Goal: Entertainment & Leisure: Consume media (video, audio)

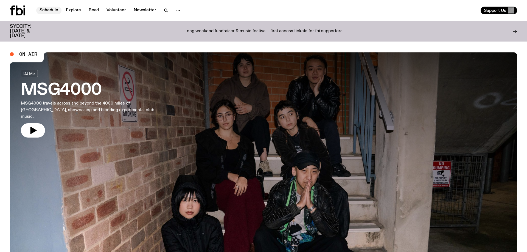
click at [50, 11] on link "Schedule" at bounding box center [48, 11] width 25 height 8
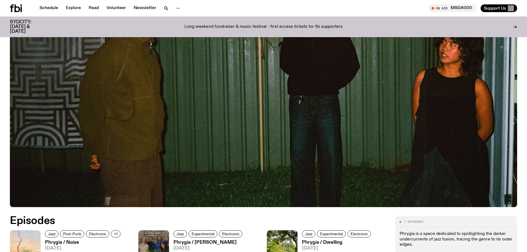
scroll to position [293, 0]
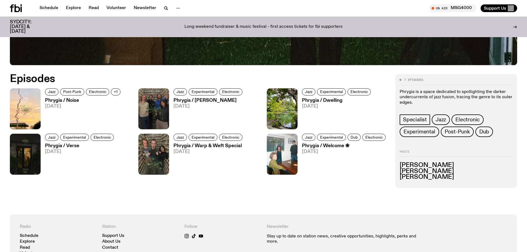
scroll to position [304, 0]
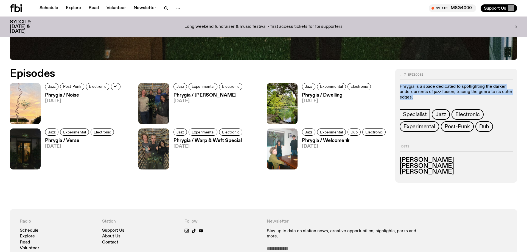
drag, startPoint x: 424, startPoint y: 96, endPoint x: 400, endPoint y: 86, distance: 26.4
click at [400, 86] on p "Phrygia is a space dedicated to spotlighting the darker undercurrents of jazz f…" at bounding box center [456, 92] width 113 height 16
copy p "Phrygia is a space dedicated to spotlighting the darker undercurrents of jazz f…"
